Goal: Task Accomplishment & Management: Manage account settings

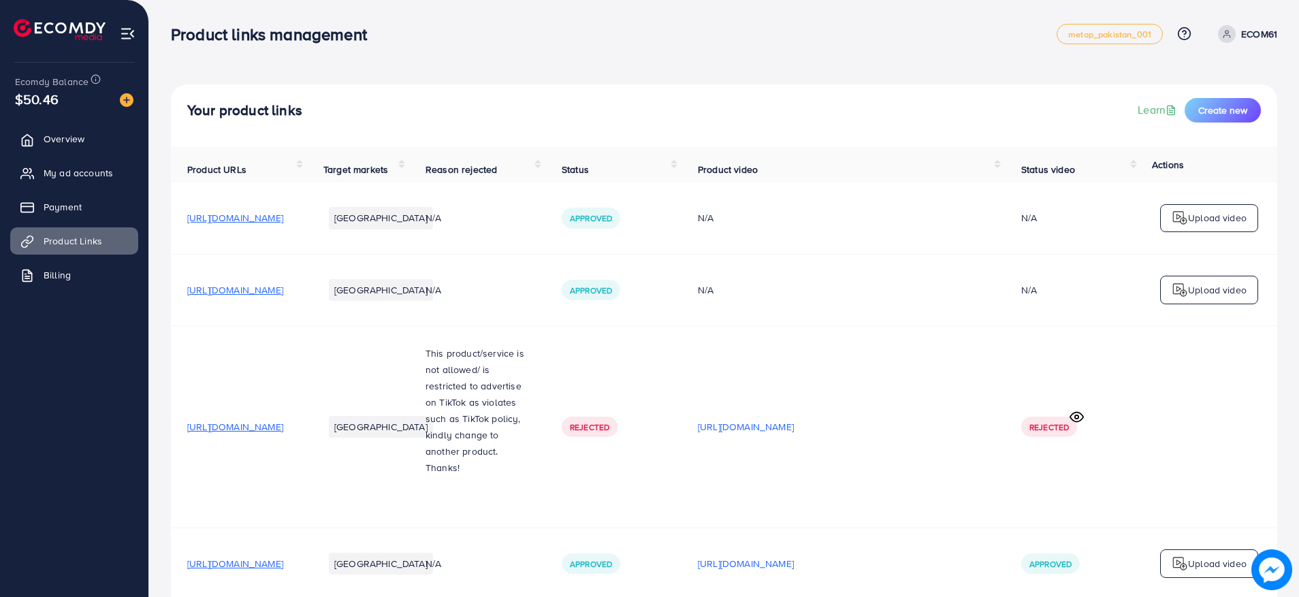
click at [1257, 27] on p "ECOM61" at bounding box center [1259, 34] width 36 height 16
click at [1182, 114] on span "Log out" at bounding box center [1195, 111] width 37 height 16
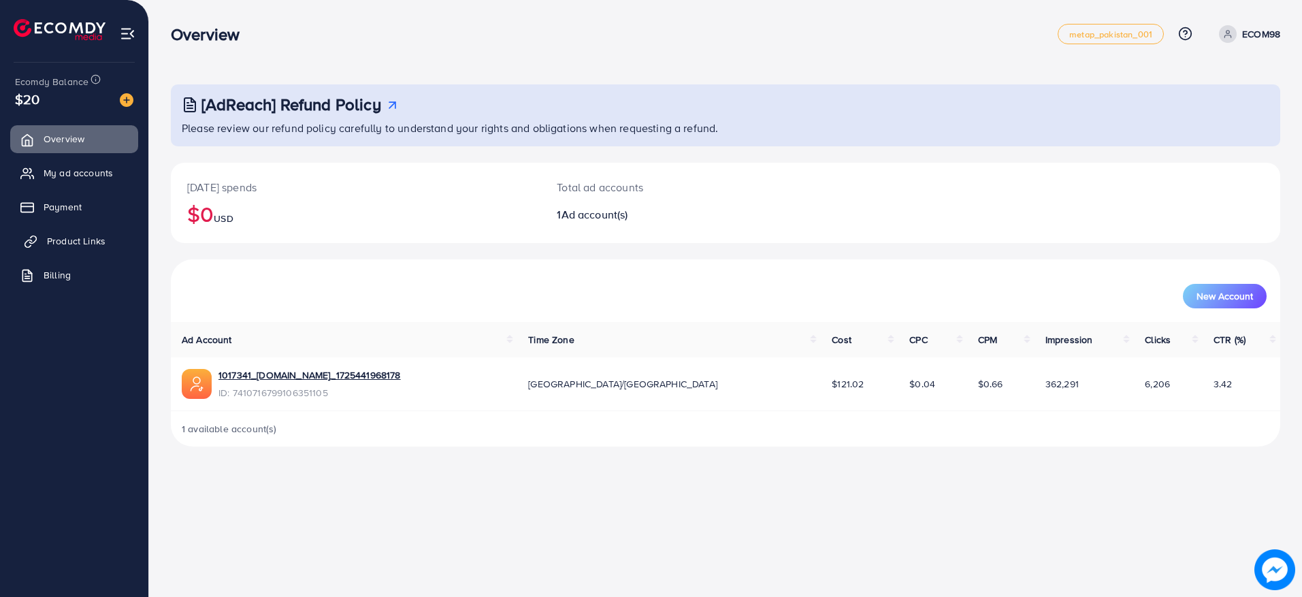
click at [72, 236] on span "Product Links" at bounding box center [76, 241] width 59 height 14
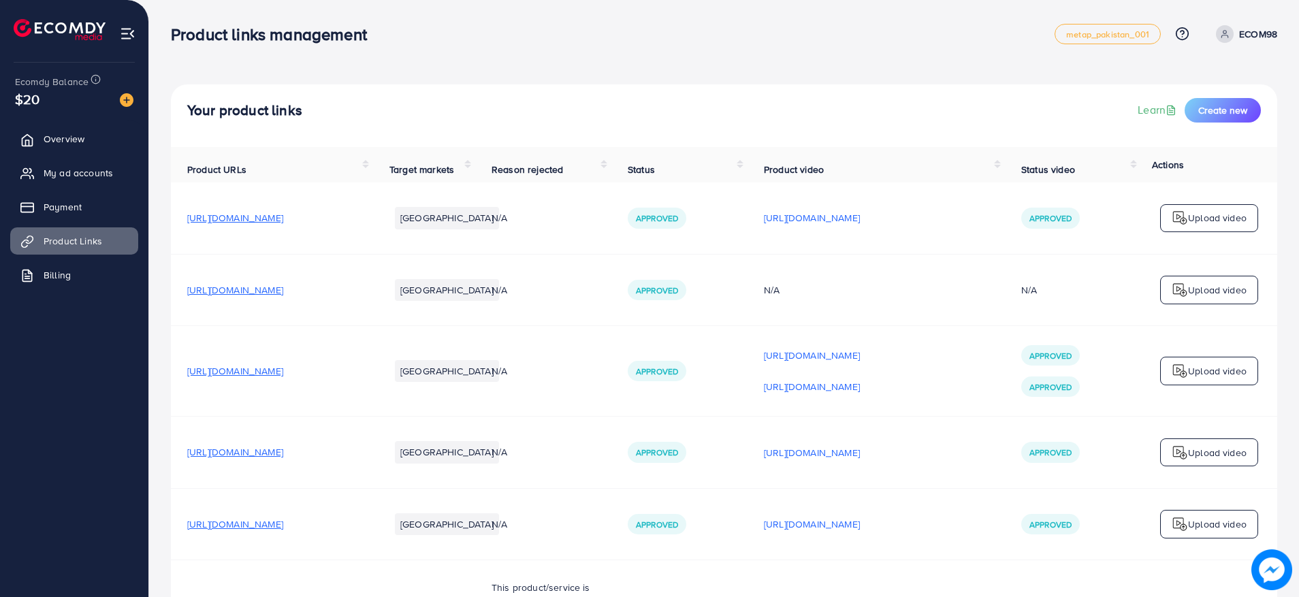
click at [1248, 37] on p "ECOM98" at bounding box center [1258, 34] width 38 height 16
click at [1197, 103] on span "Log out" at bounding box center [1195, 111] width 37 height 16
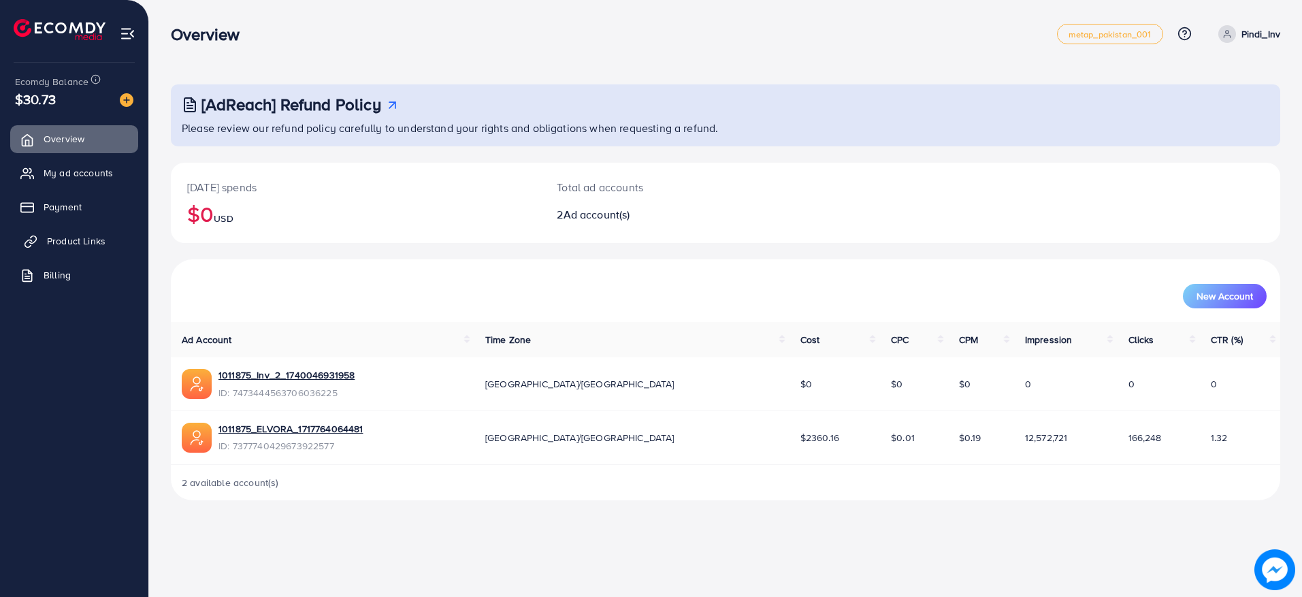
click at [91, 236] on span "Product Links" at bounding box center [76, 241] width 59 height 14
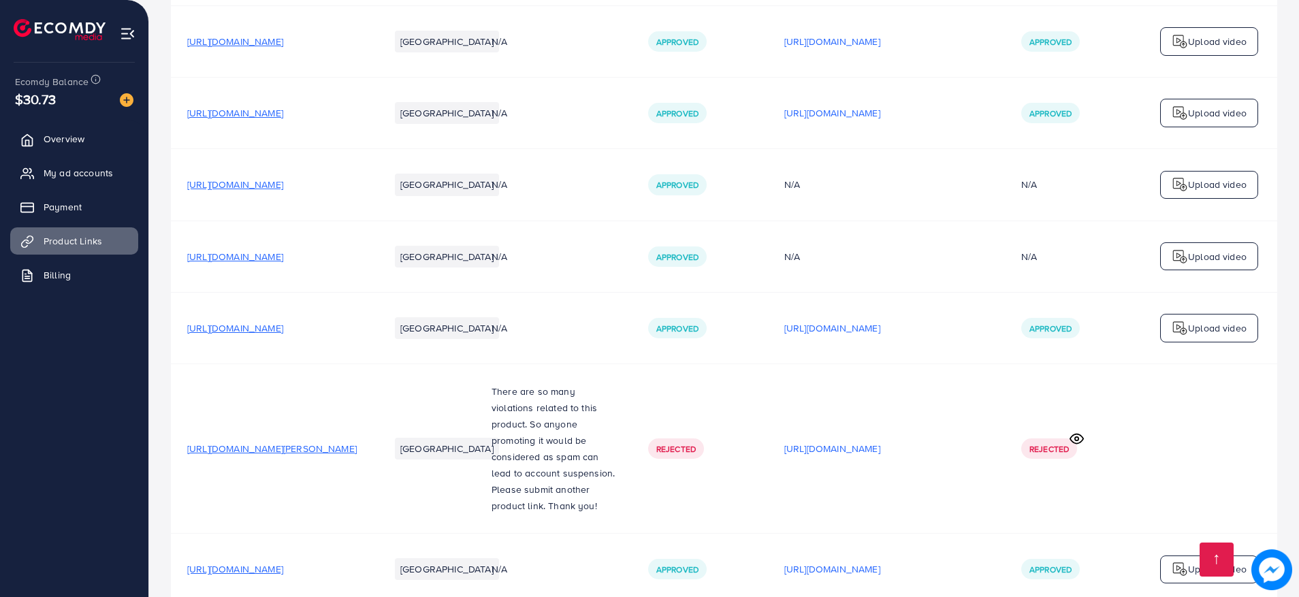
scroll to position [19932, 0]
